Goal: Navigation & Orientation: Find specific page/section

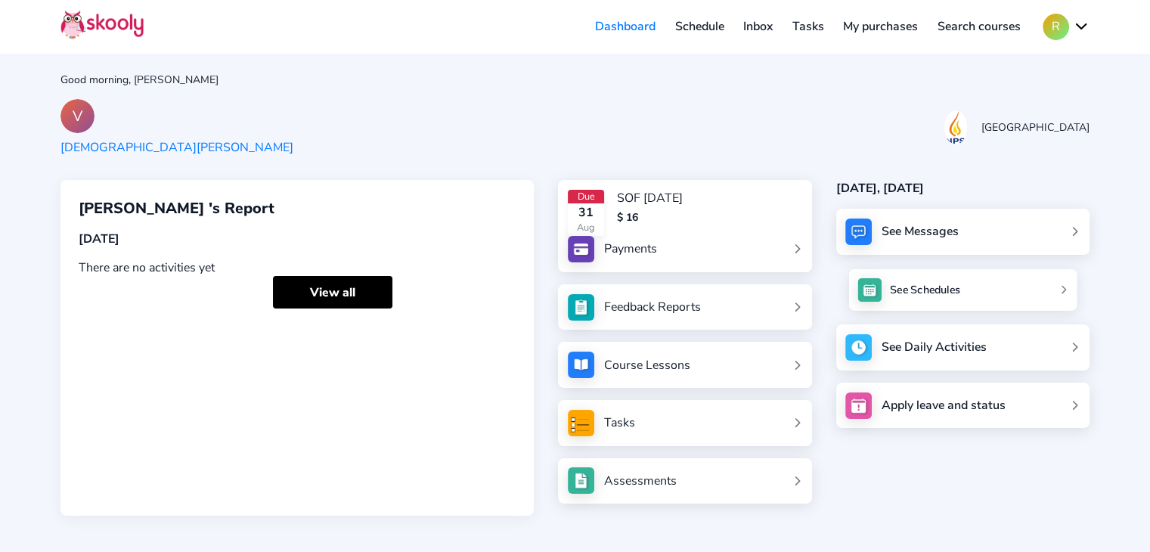
click at [858, 285] on img at bounding box center [869, 289] width 24 height 24
click at [600, 517] on div "INTERNAL_SERVER_ERROR" at bounding box center [586, 525] width 159 height 17
click at [611, 484] on div "Assessments" at bounding box center [640, 480] width 73 height 17
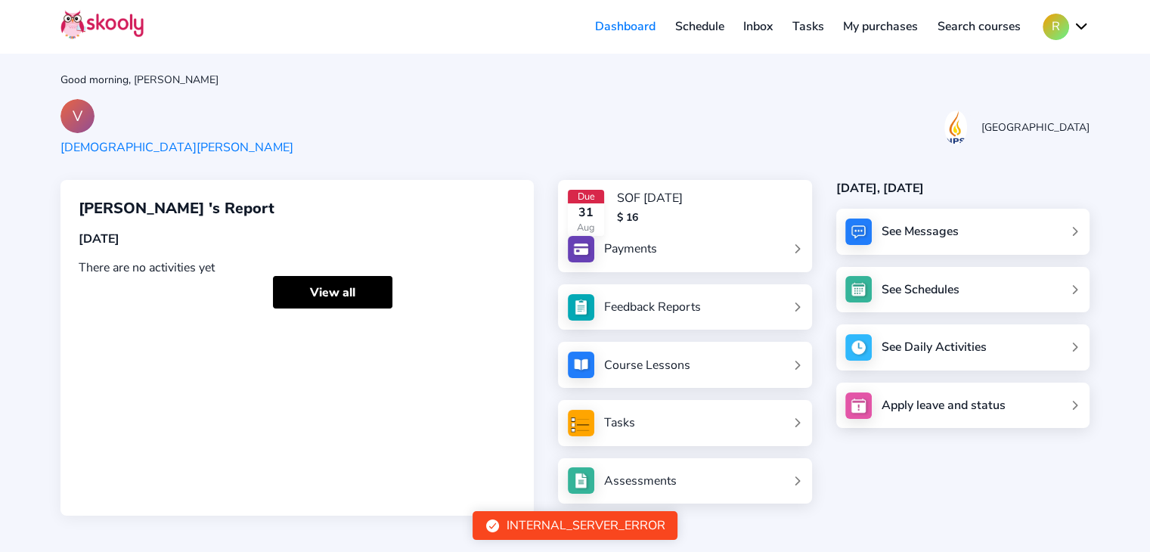
click at [663, 436] on div "Tasks" at bounding box center [684, 423] width 253 height 46
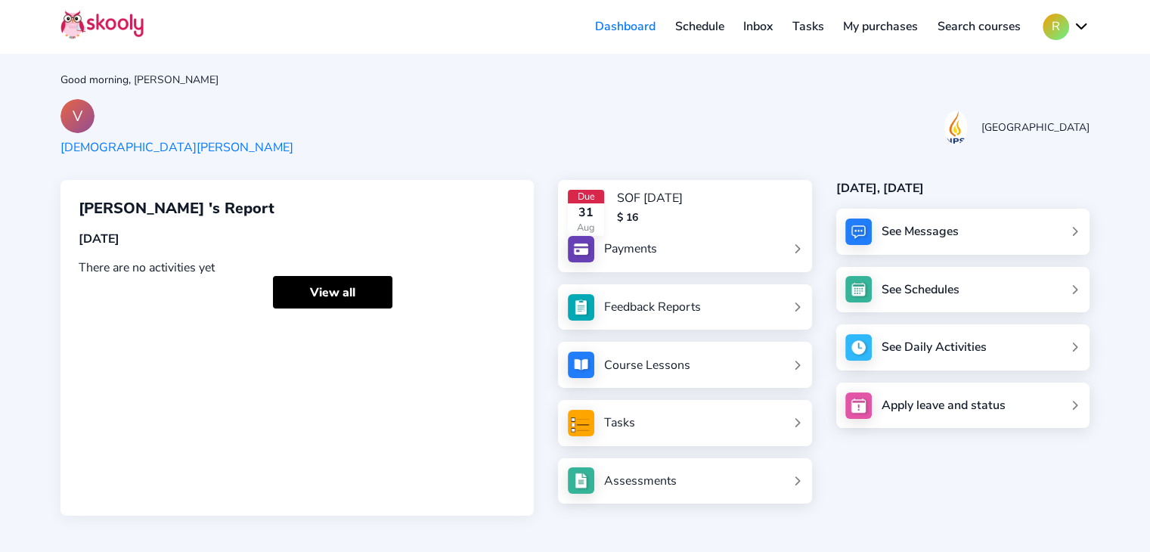
click at [751, 29] on link "Inbox" at bounding box center [757, 26] width 49 height 24
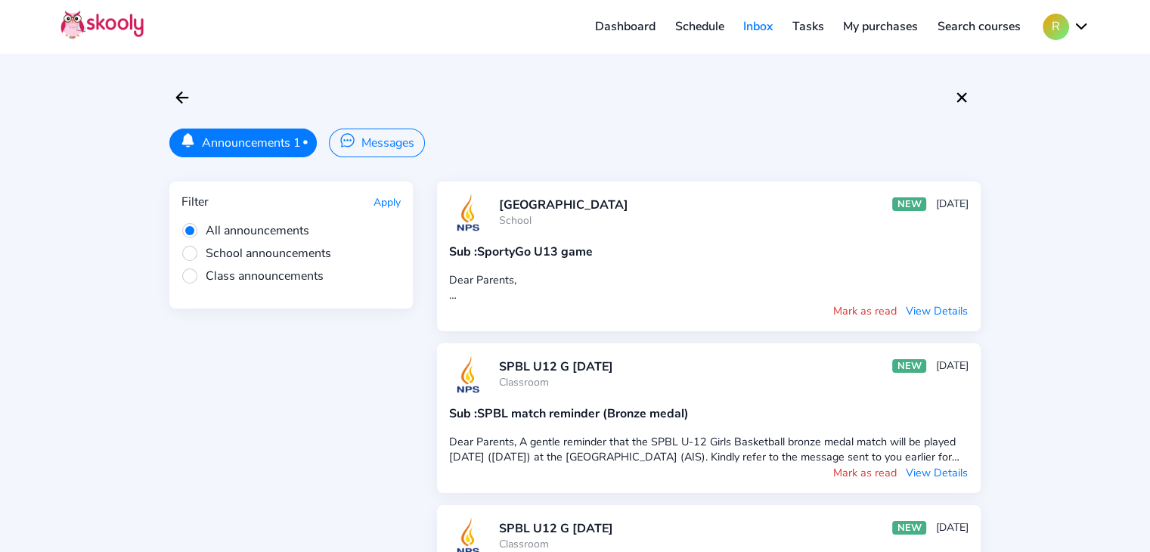
click at [1055, 29] on button "R" at bounding box center [1065, 27] width 47 height 26
click at [1002, 67] on span "My account" at bounding box center [1018, 65] width 63 height 22
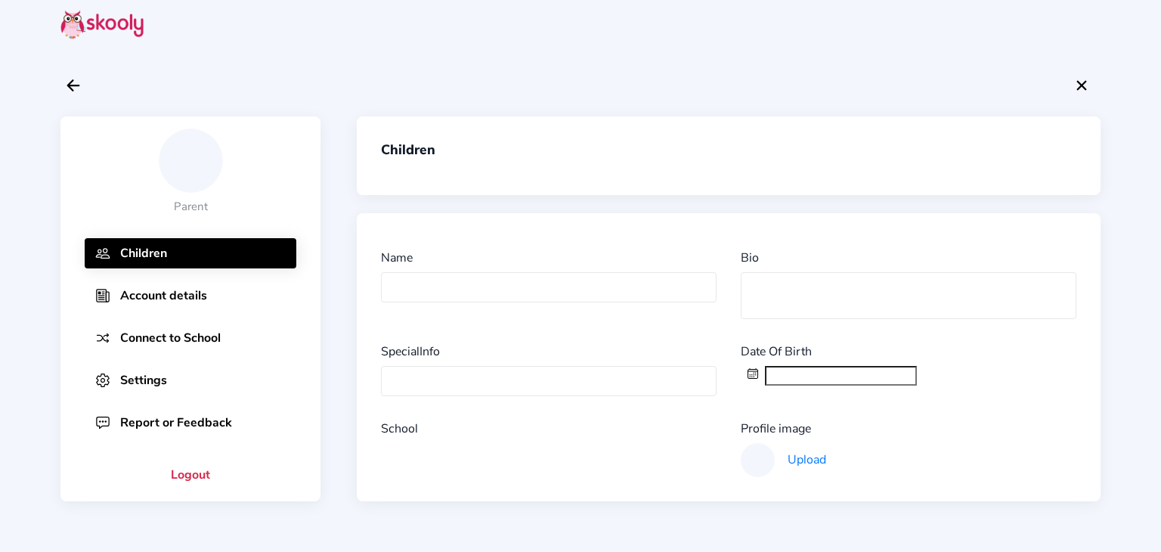
type input "[DEMOGRAPHIC_DATA][PERSON_NAME]"
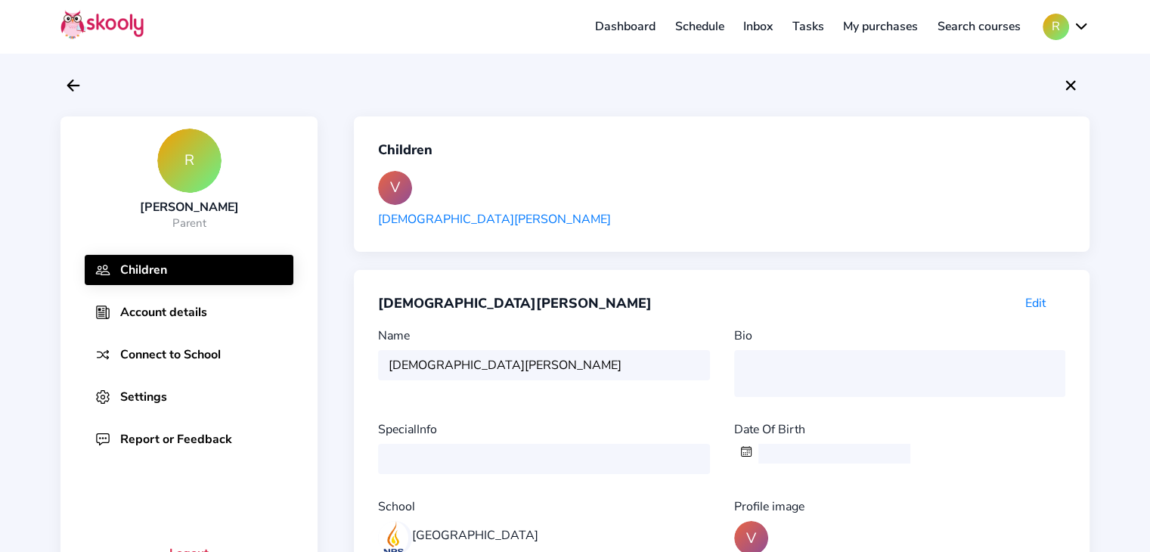
click at [438, 462] on div "SpecialInfo" at bounding box center [549, 447] width 343 height 53
click at [794, 372] on div "Bio" at bounding box center [893, 362] width 343 height 70
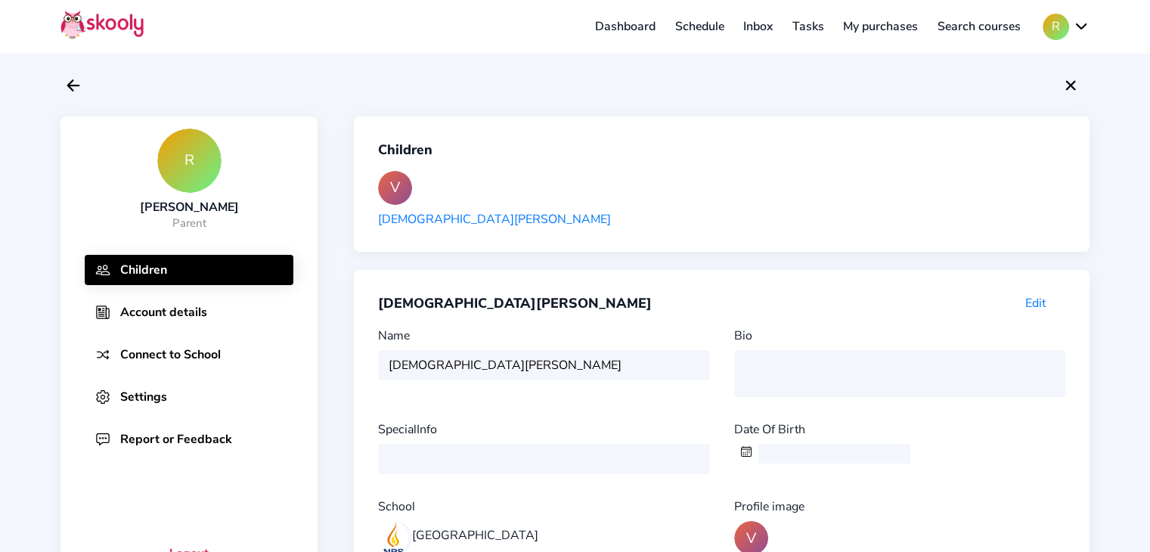
scroll to position [162, 0]
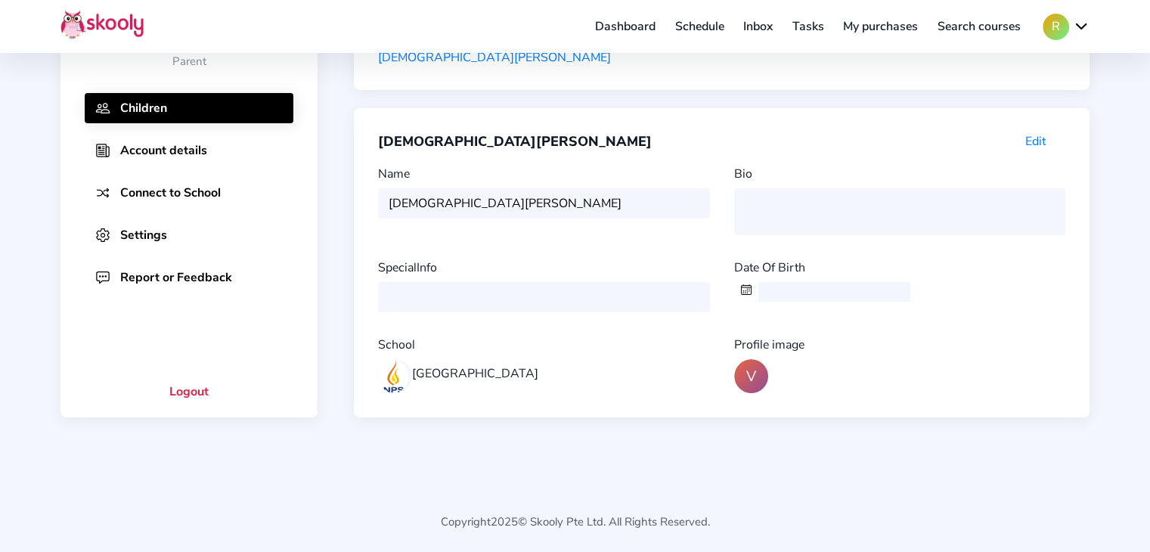
click at [463, 365] on div "[GEOGRAPHIC_DATA]" at bounding box center [475, 373] width 126 height 17
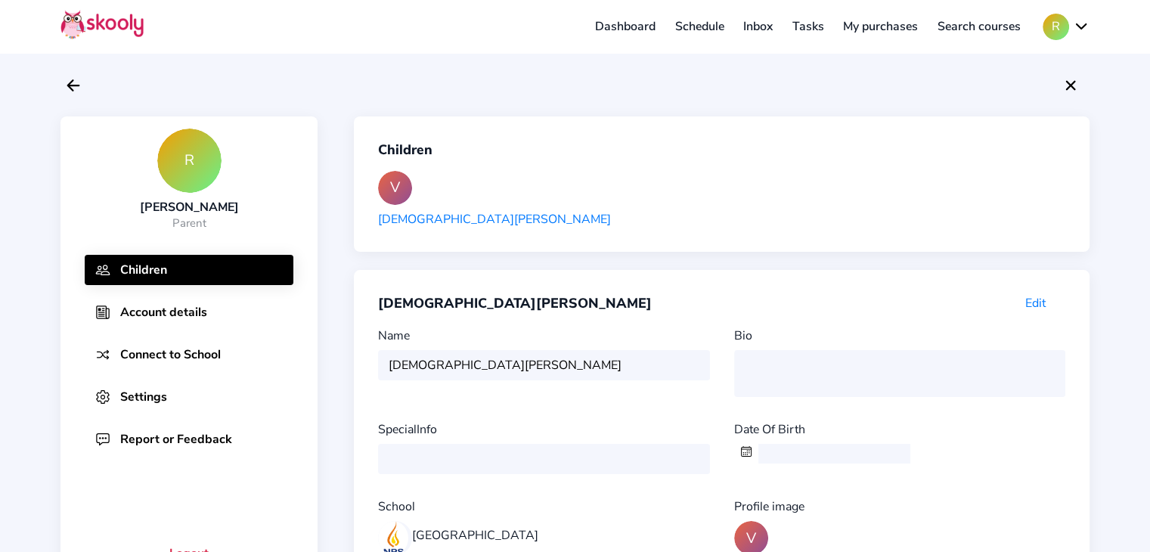
click at [744, 19] on link "Inbox" at bounding box center [757, 26] width 49 height 24
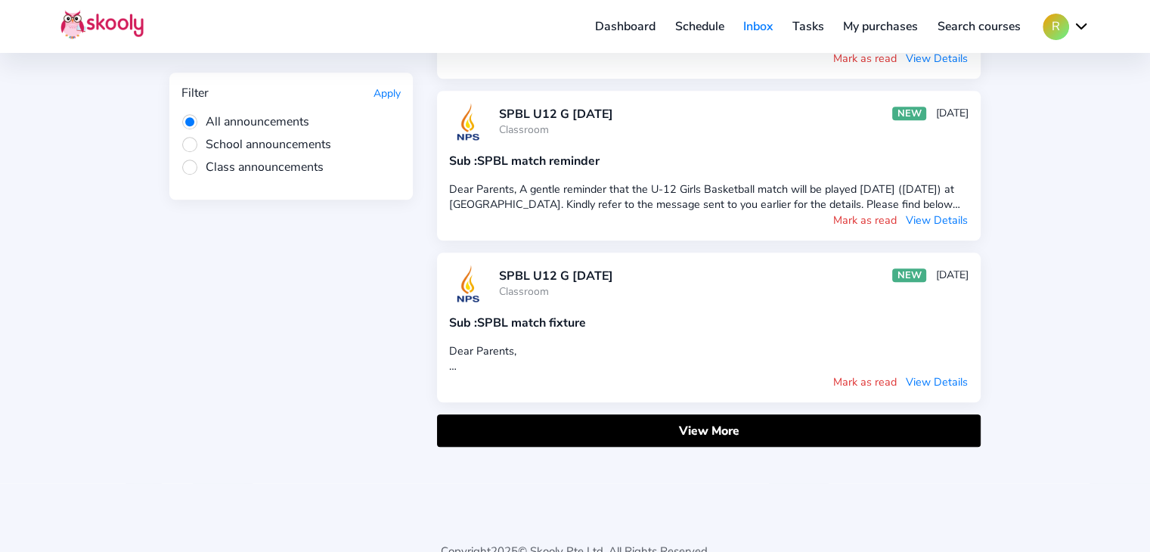
scroll to position [1397, 0]
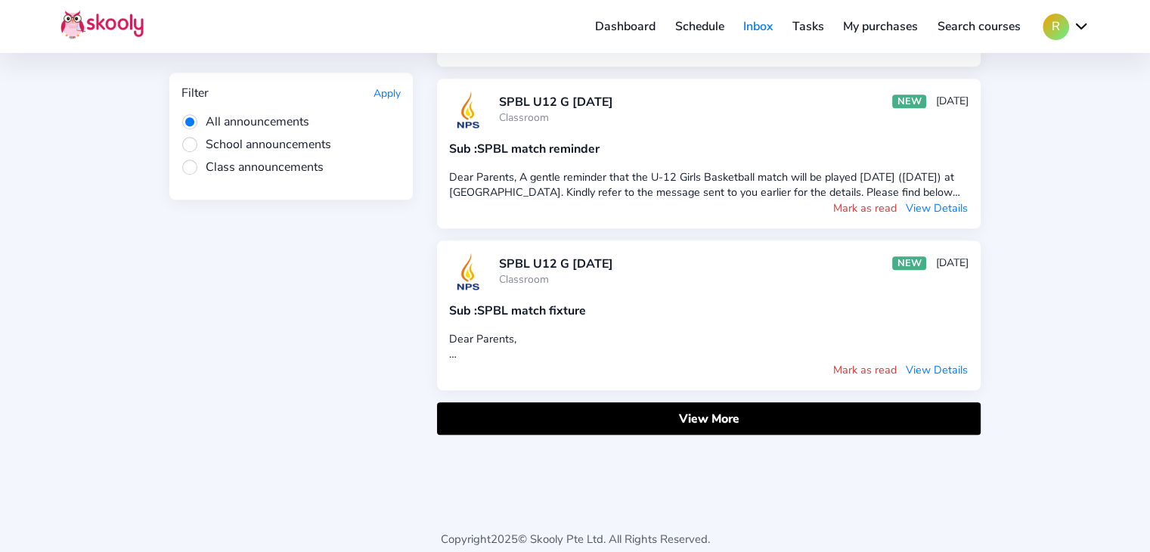
drag, startPoint x: 495, startPoint y: 514, endPoint x: 663, endPoint y: 505, distance: 168.1
click at [663, 505] on div "Copyright 2025 © Skooly Pte Ltd. All Rights Reserved." at bounding box center [574, 521] width 1029 height 100
click at [502, 509] on div "Copyright 2025 © Skooly Pte Ltd. All Rights Reserved." at bounding box center [574, 521] width 1029 height 100
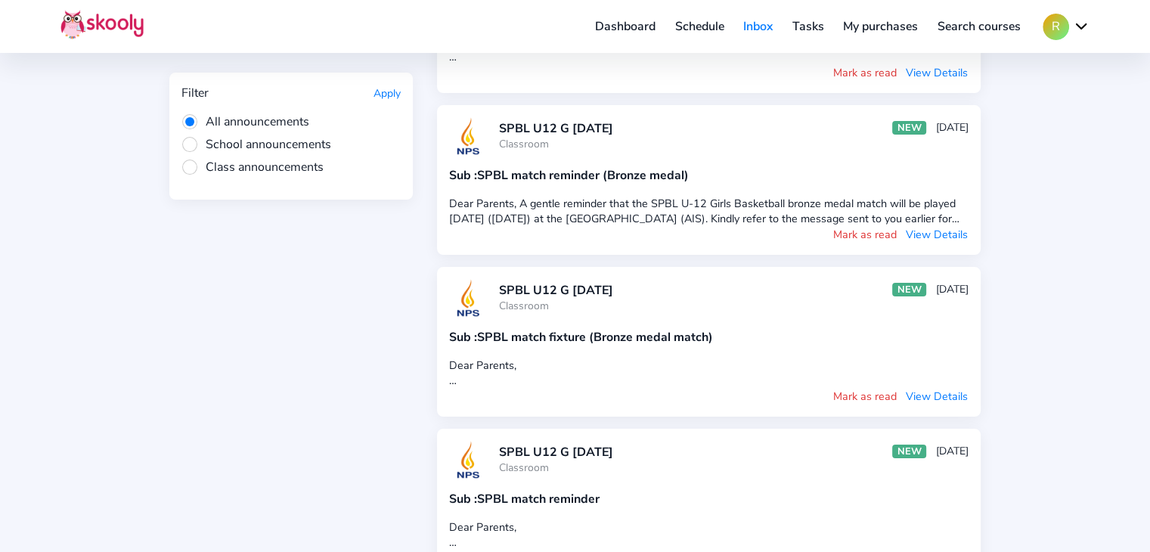
scroll to position [213, 0]
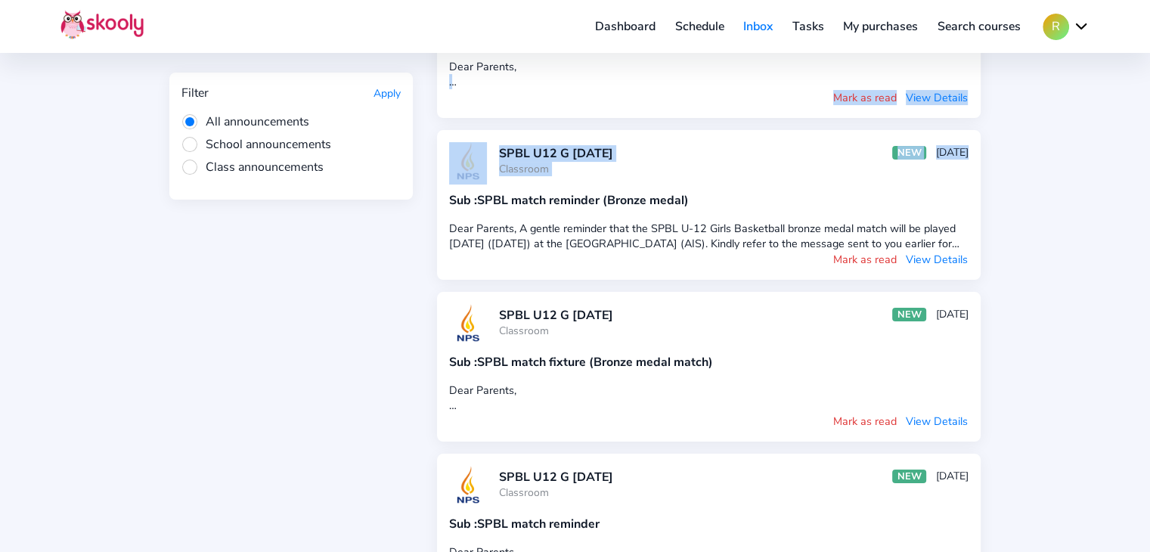
drag, startPoint x: 1148, startPoint y: 157, endPoint x: 1148, endPoint y: 85, distance: 72.6
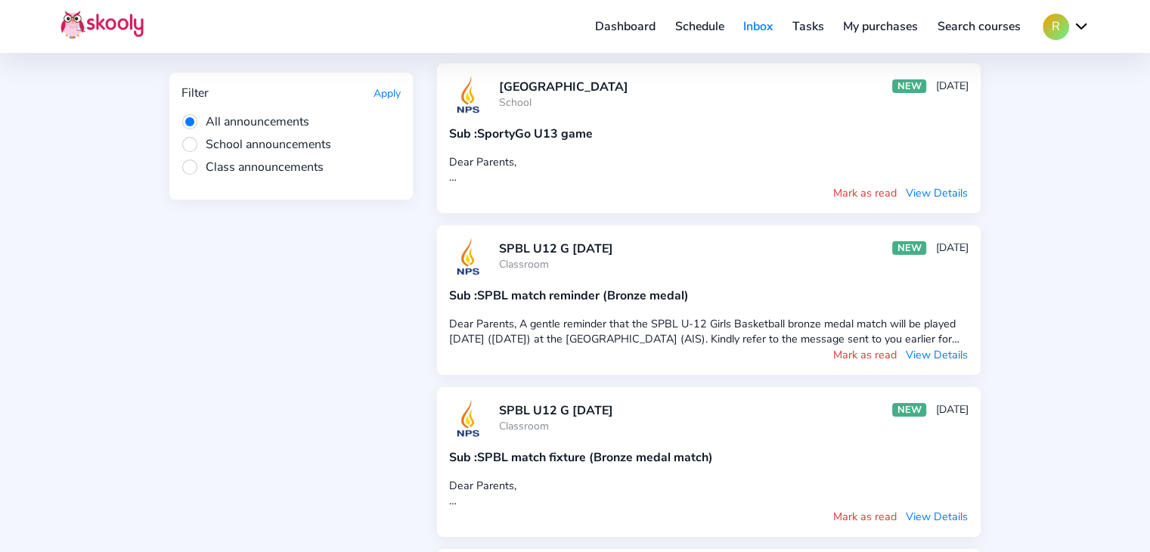
scroll to position [0, 0]
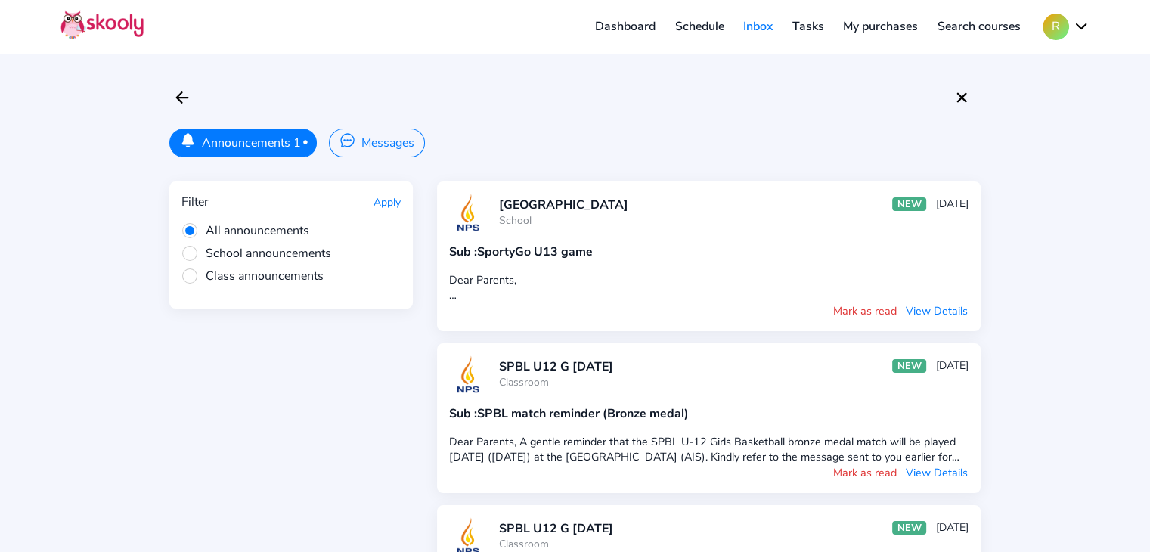
drag, startPoint x: 1145, startPoint y: 37, endPoint x: 1156, endPoint y: 116, distance: 79.3
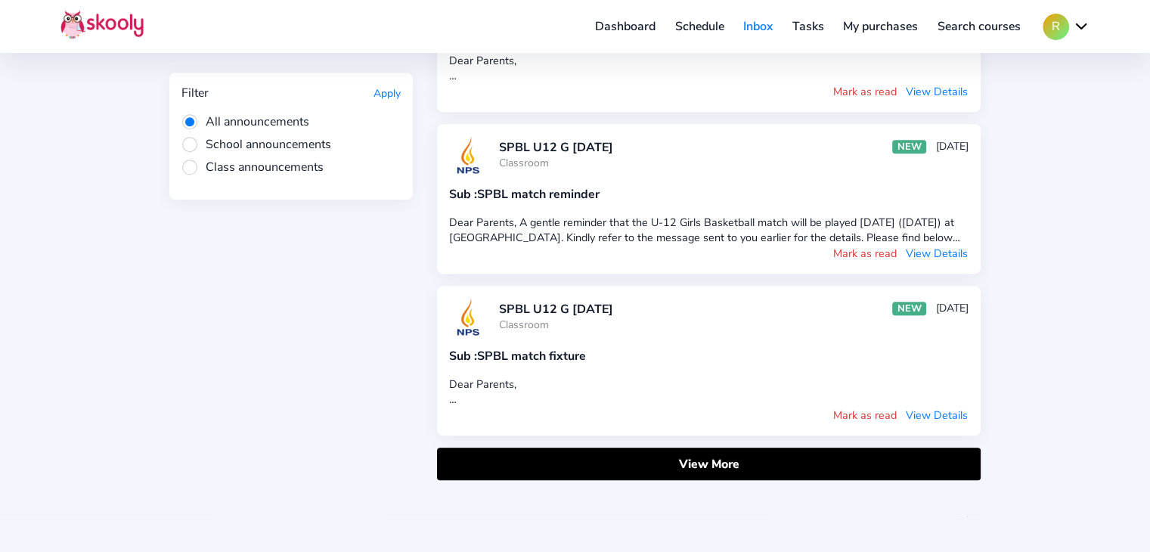
scroll to position [1397, 0]
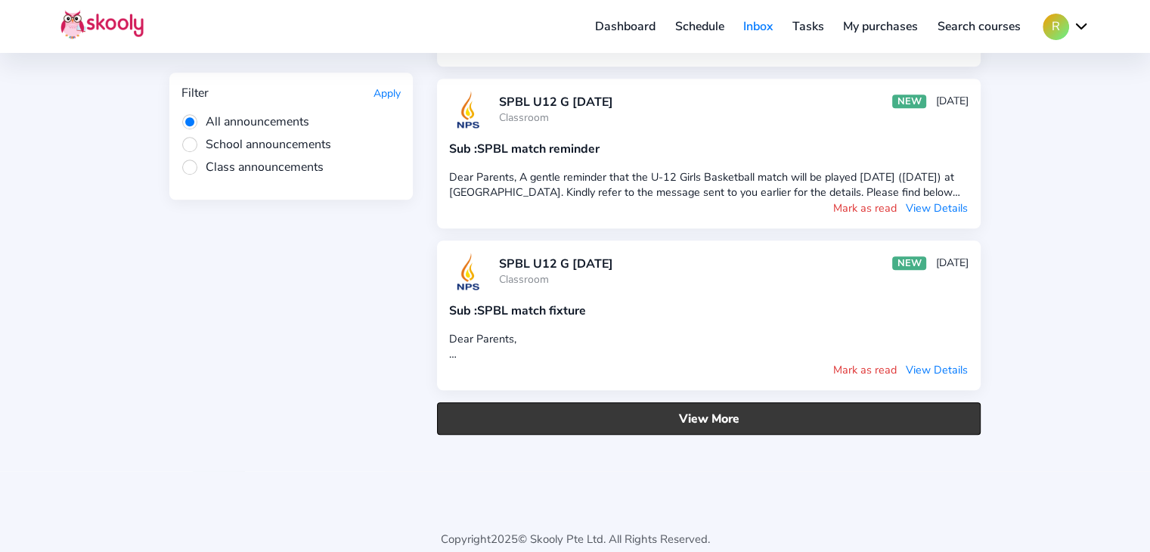
click at [684, 402] on button "View More" at bounding box center [709, 418] width 544 height 33
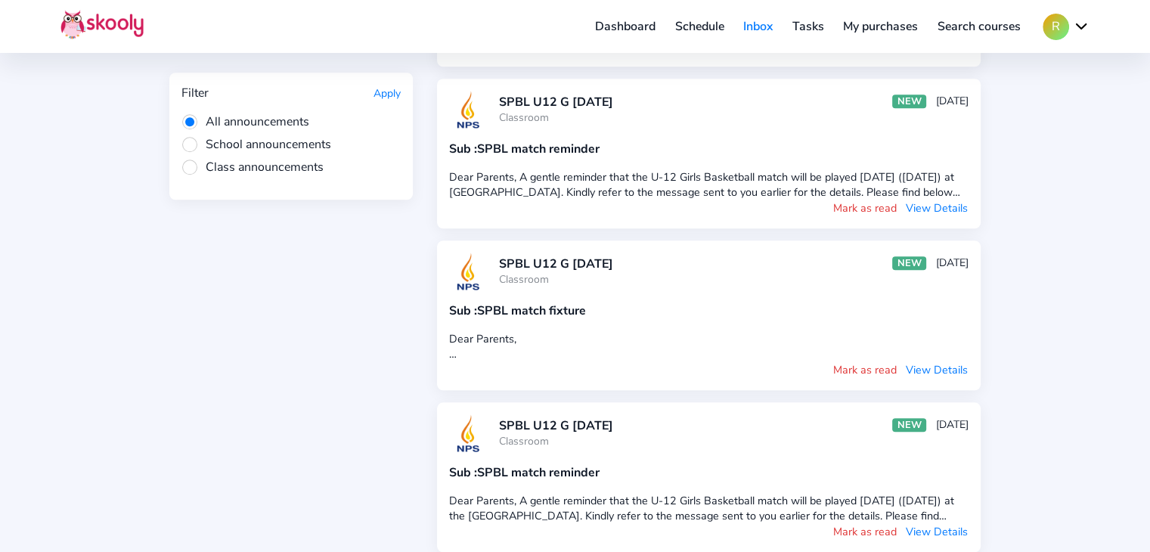
click at [870, 200] on div "SPBL U12 G [DATE] Classroom NEW [DATE] Sub : SPBL match reminder Dear Parents, …" at bounding box center [709, 154] width 544 height 150
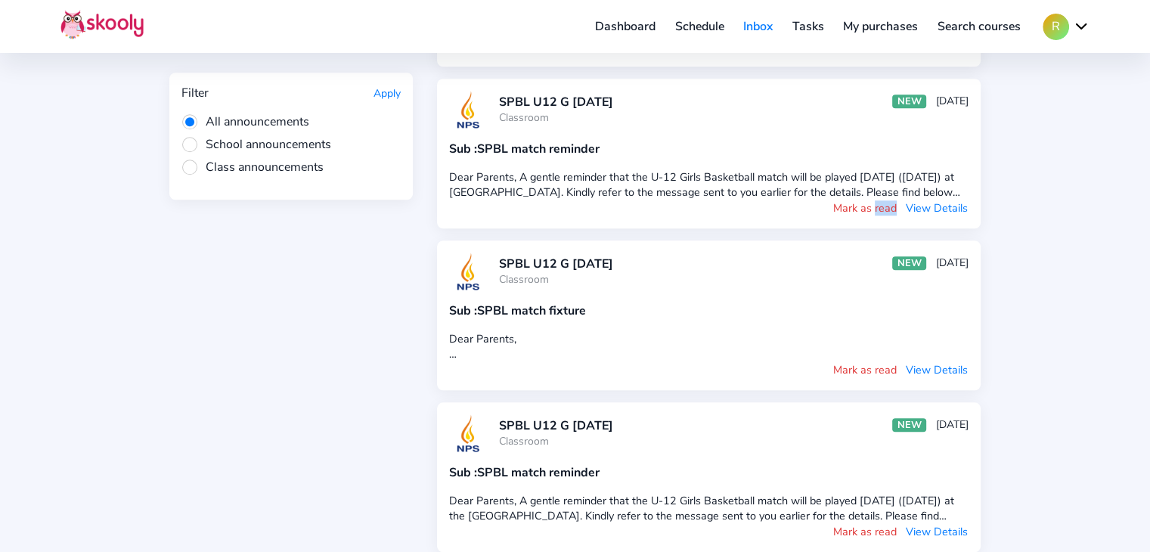
click at [862, 200] on button "Mark as read" at bounding box center [864, 208] width 65 height 17
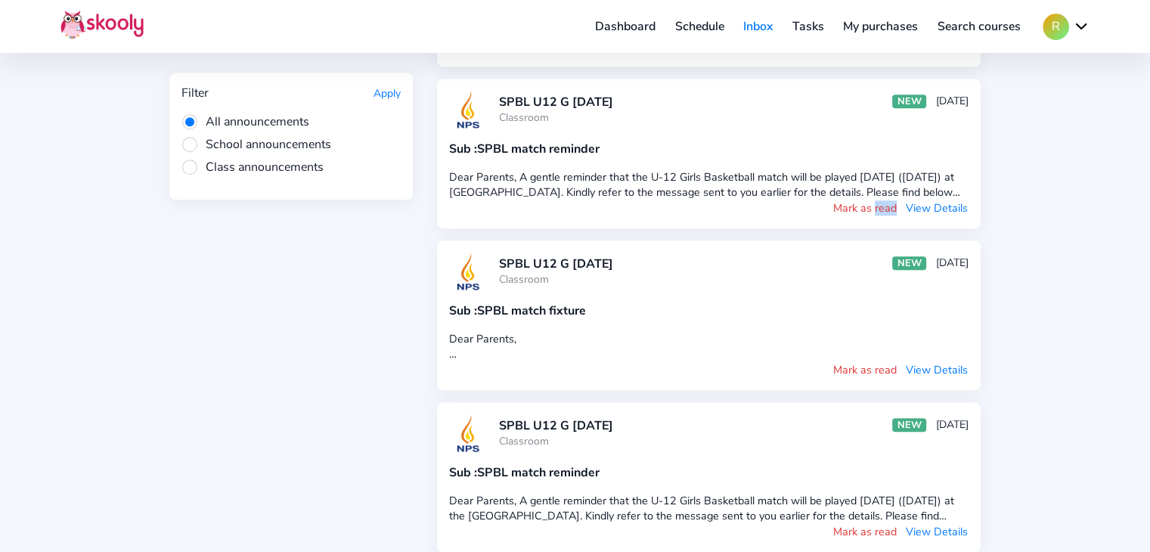
click at [862, 200] on button "Mark as read" at bounding box center [864, 208] width 65 height 17
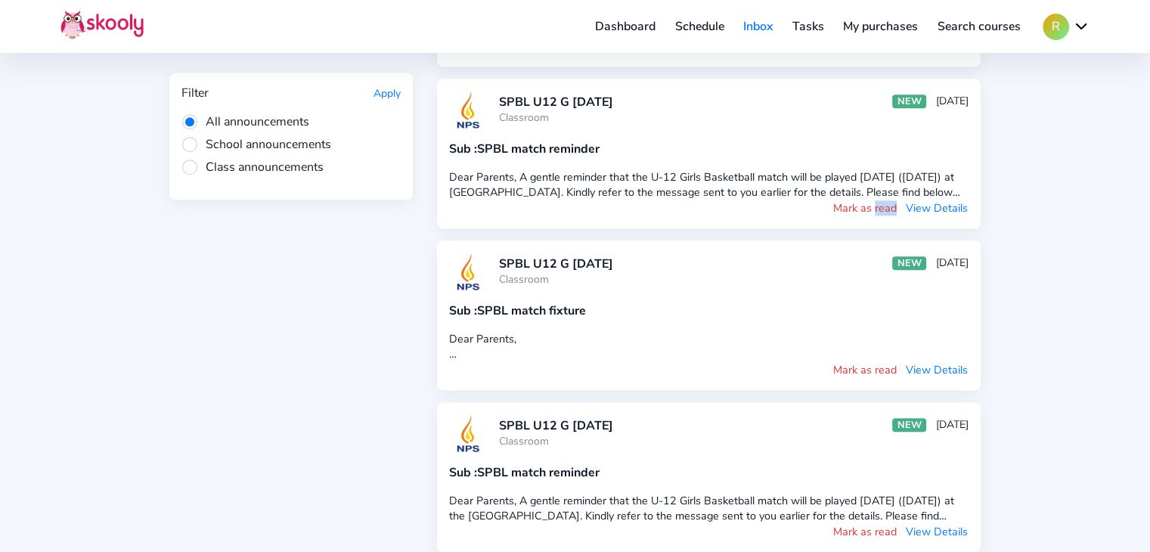
click at [862, 200] on button "Mark as read" at bounding box center [864, 208] width 65 height 17
drag, startPoint x: 862, startPoint y: 191, endPoint x: 1115, endPoint y: 212, distance: 254.1
click at [1115, 212] on div "Announcements 1 • Messages Filter Apply All announcements School announcements …" at bounding box center [575, 346] width 1150 height 3486
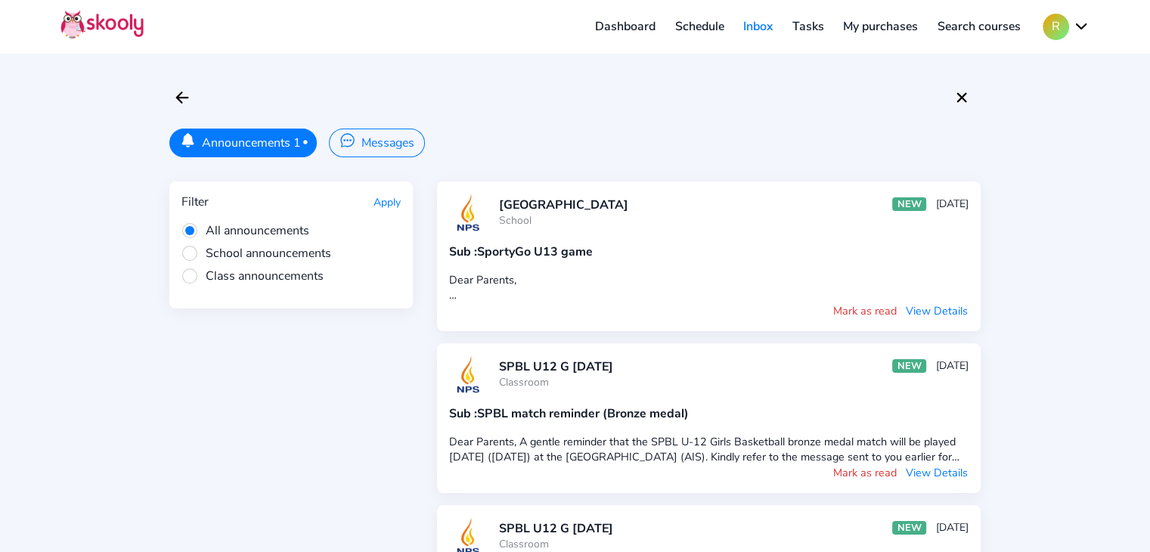
scroll to position [3, 0]
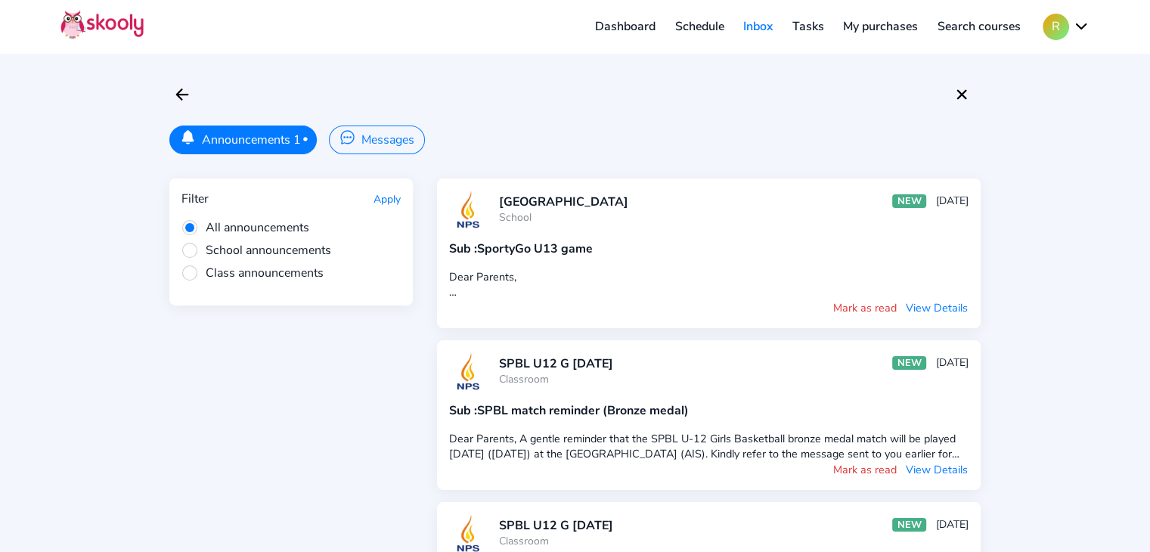
drag, startPoint x: 1113, startPoint y: 180, endPoint x: 1099, endPoint y: 261, distance: 82.0
